Goal: Find specific page/section: Find specific page/section

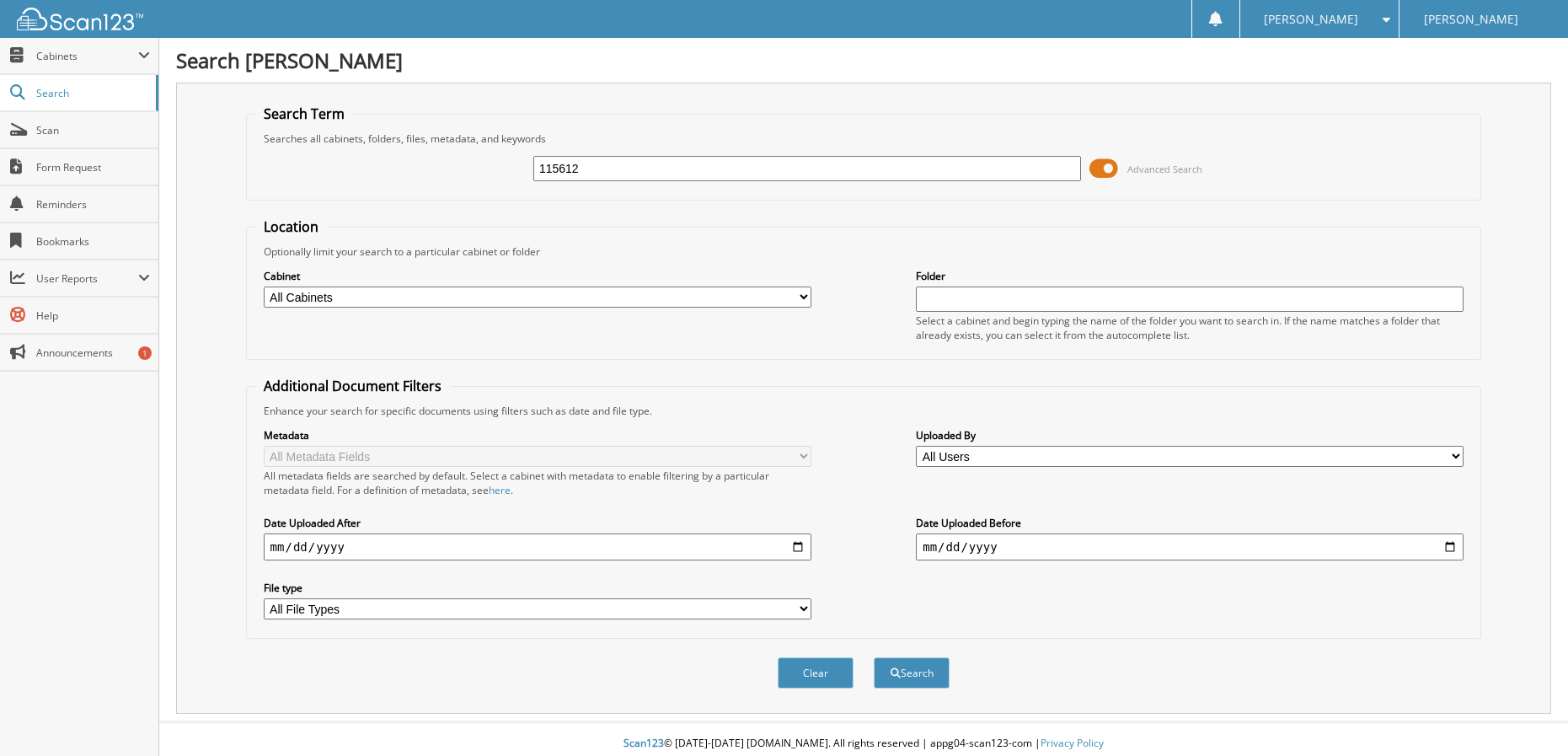
type input "115612"
click at [874, 657] on button "Search" at bounding box center [912, 672] width 76 height 31
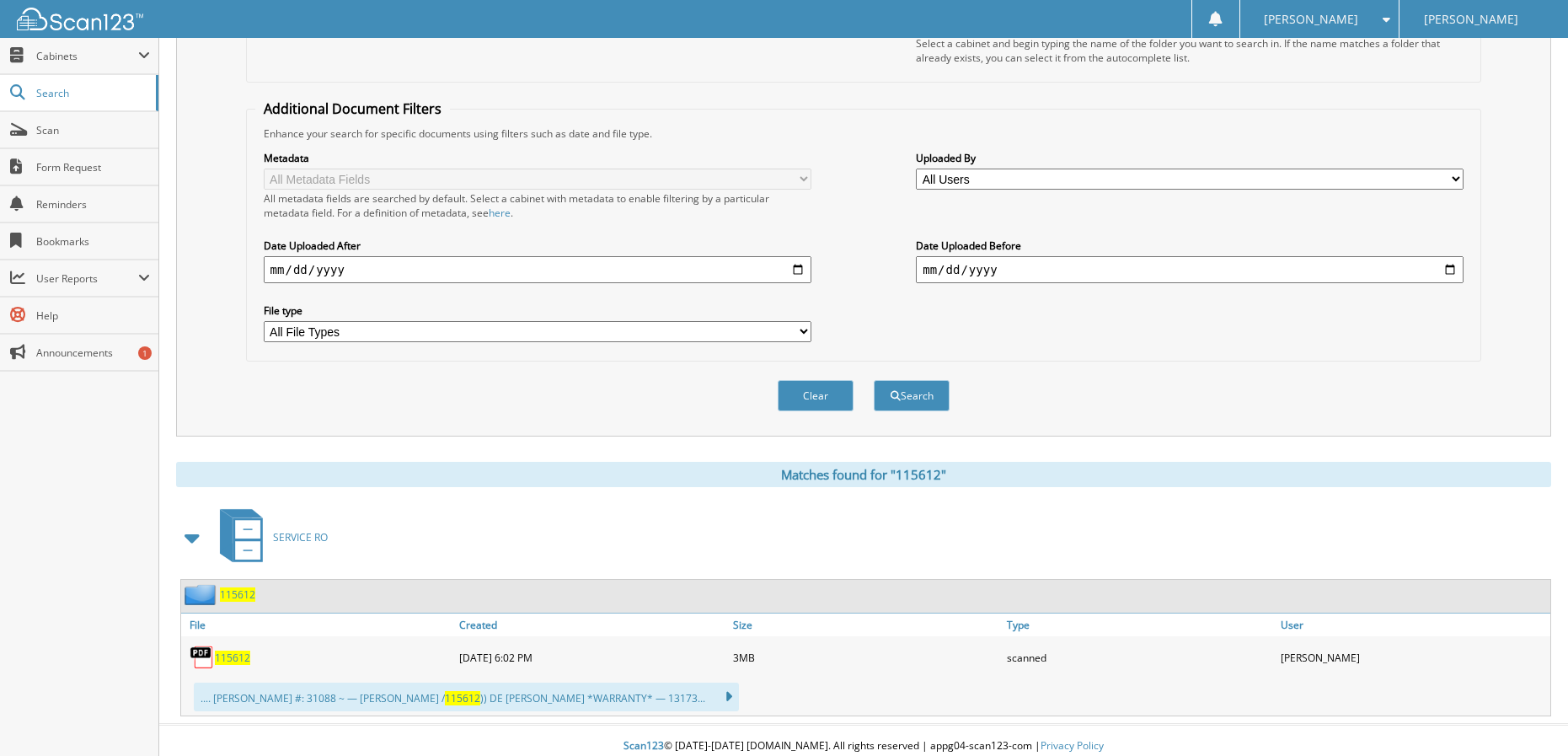
scroll to position [289, 0]
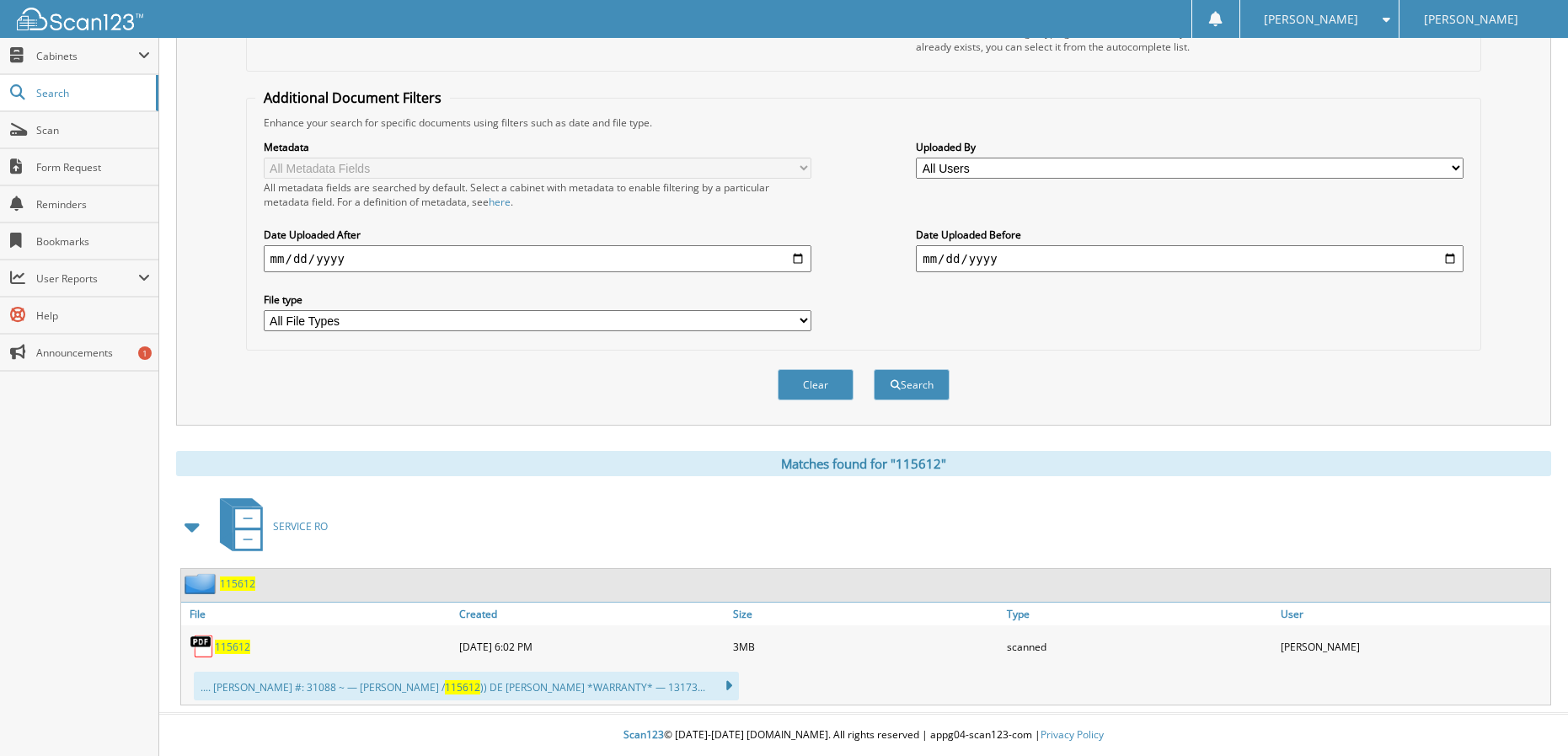
click at [230, 640] on span "115612" at bounding box center [232, 647] width 35 height 14
